Goal: Navigation & Orientation: Find specific page/section

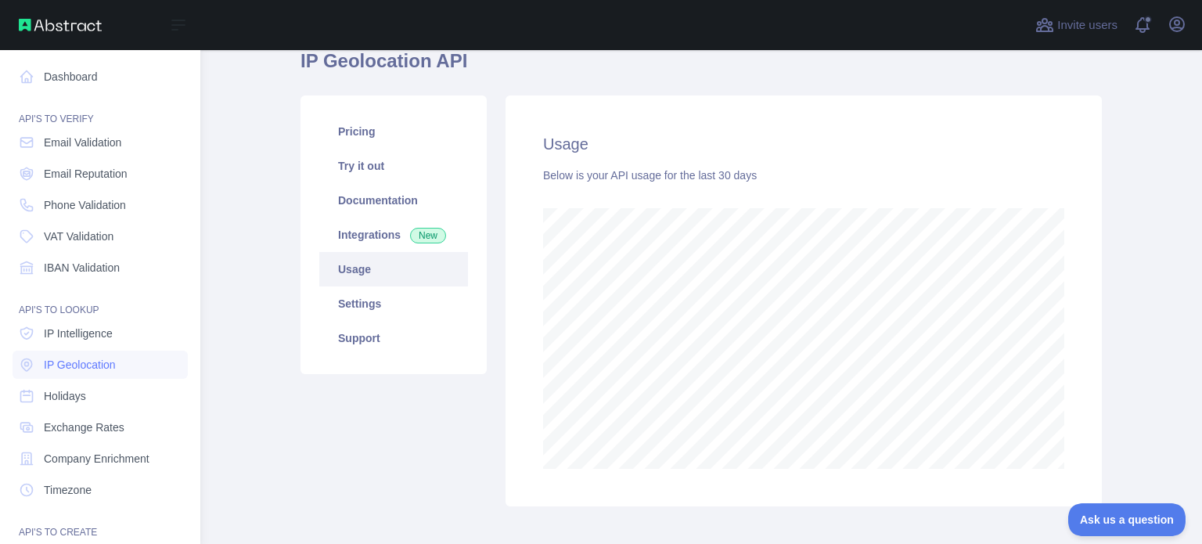
scroll to position [494, 1139]
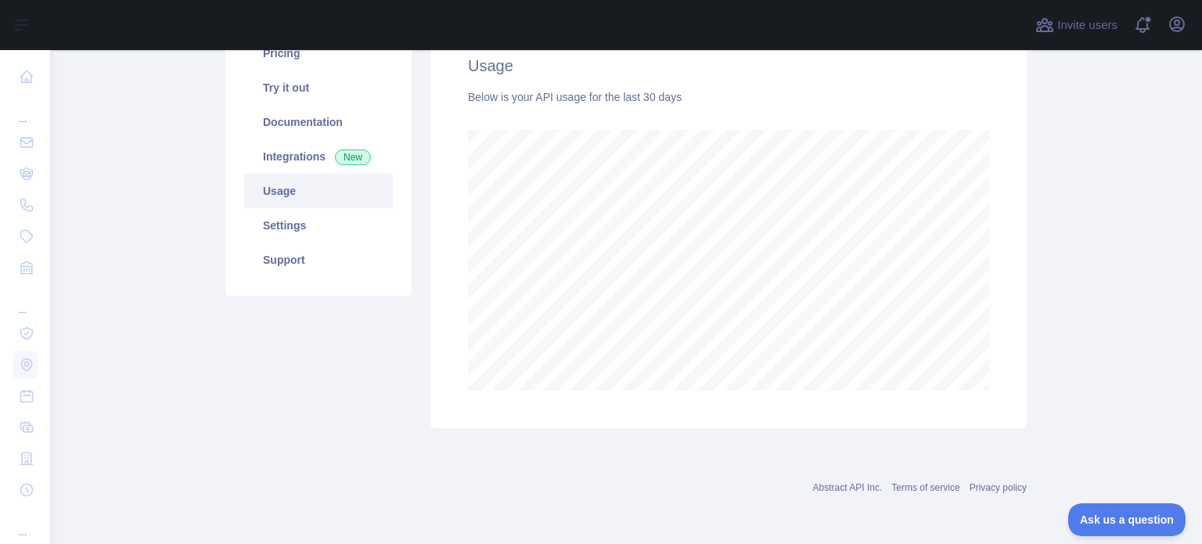
scroll to position [494, 1139]
click at [320, 383] on div "Pricing Try it out Documentation Integrations New Usage Settings Support" at bounding box center [318, 222] width 205 height 411
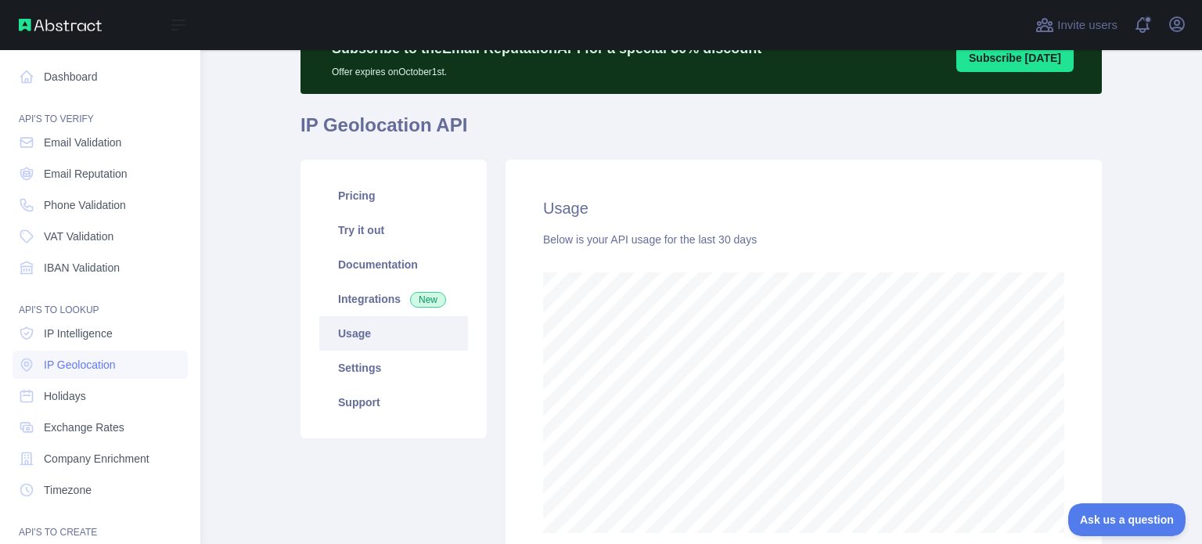
scroll to position [781732, 781087]
